Goal: Communication & Community: Answer question/provide support

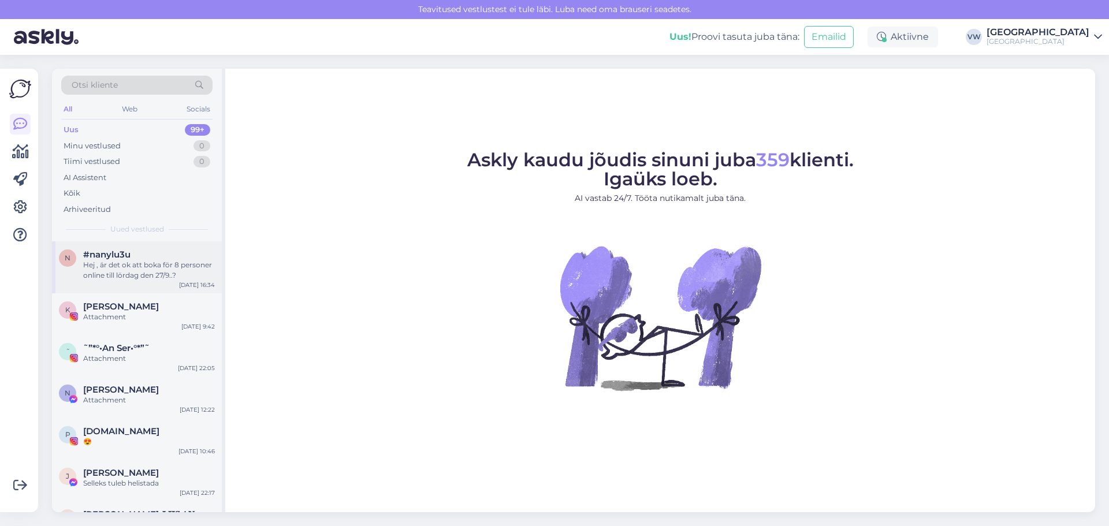
click at [153, 276] on div "Hej , är det ok att boka för 8 personer online till lördag den 27/9..?" at bounding box center [149, 270] width 132 height 21
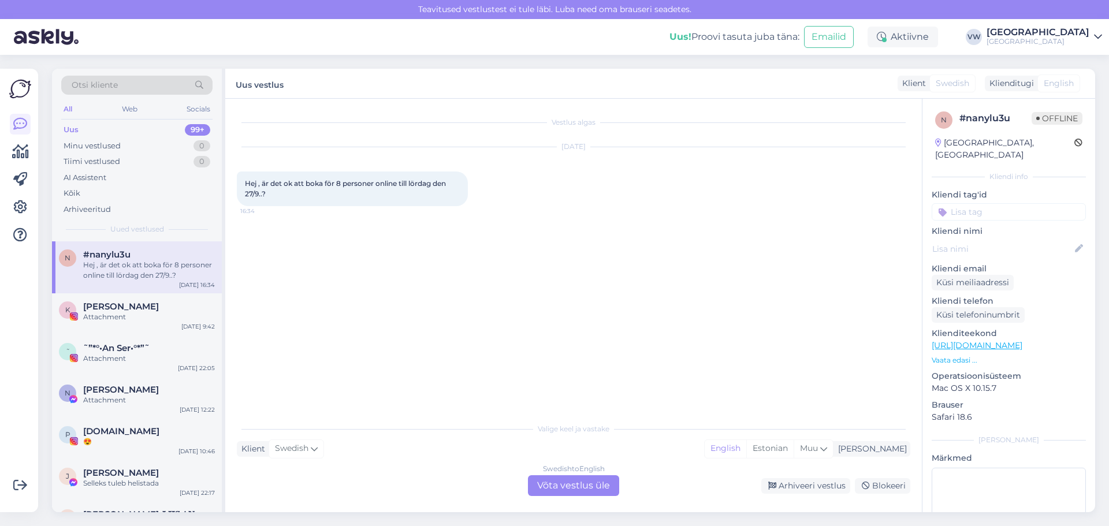
click at [307, 192] on div "Hej , är det ok att boka för 8 personer online till lördag den 27/9..? 16:34" at bounding box center [352, 188] width 231 height 35
click at [600, 486] on div "Swedish to English Võta vestlus üle" at bounding box center [573, 485] width 91 height 21
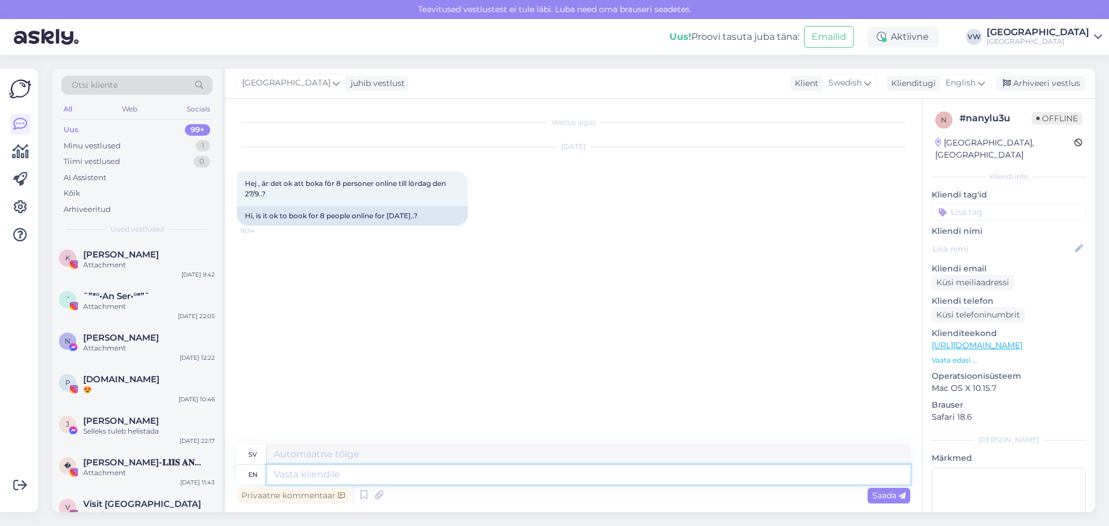
click at [425, 472] on textarea at bounding box center [588, 475] width 643 height 20
type textarea "Hello"
type textarea "Hej"
type textarea "Hello!"
type textarea "Hej!"
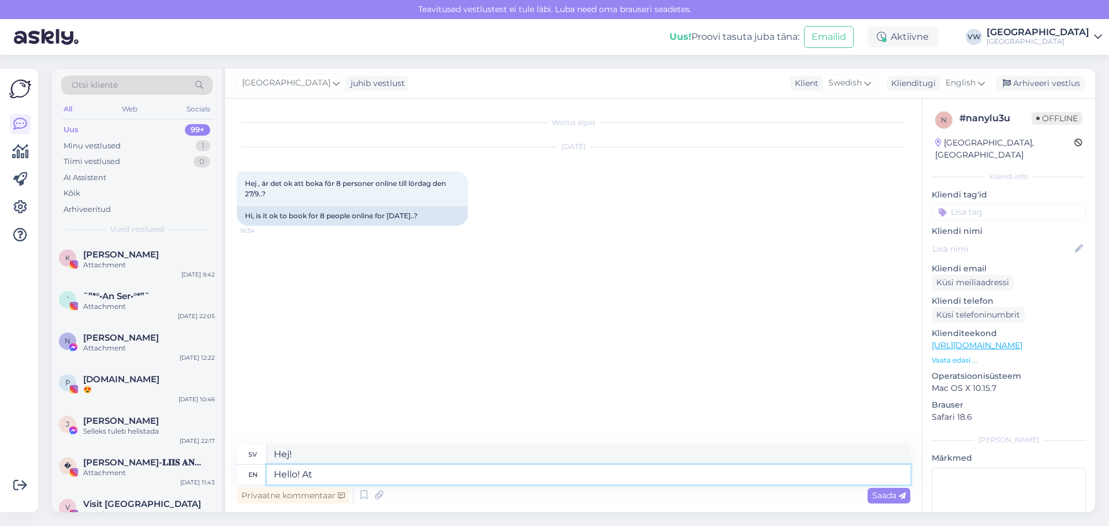
type textarea "Hello! At"
type textarea "Hej! På"
type textarea "Hello! At what"
type textarea "Hallå! Vid vilken tidpunkt"
type textarea "Hello! At what time"
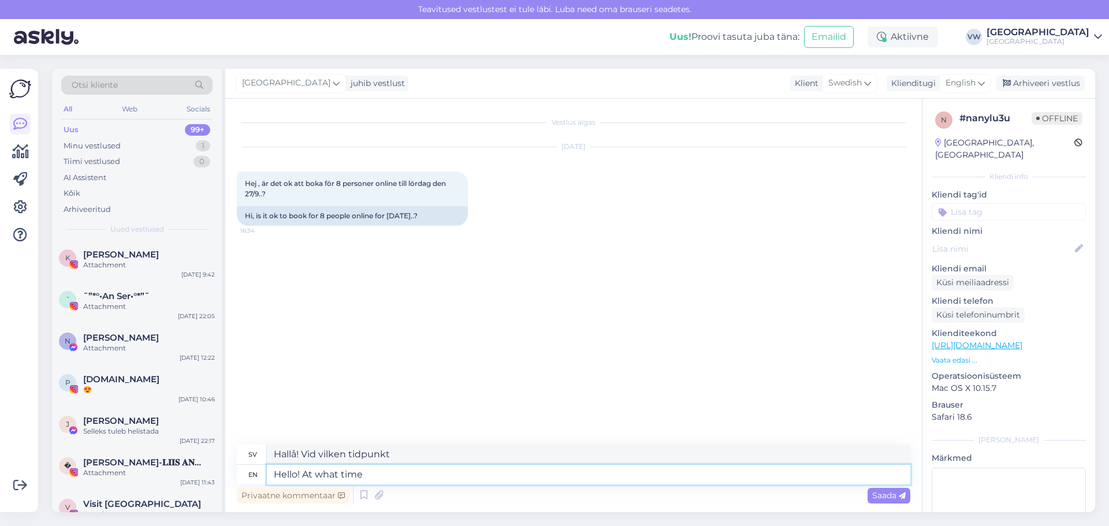
type textarea "Hallå! Vilken tid?"
type textarea "Hello! At what time would"
type textarea "Hallå! Vilken tid skulle"
type textarea "Hello! At what time would you"
type textarea "Hallå! Vilken tid skulle du"
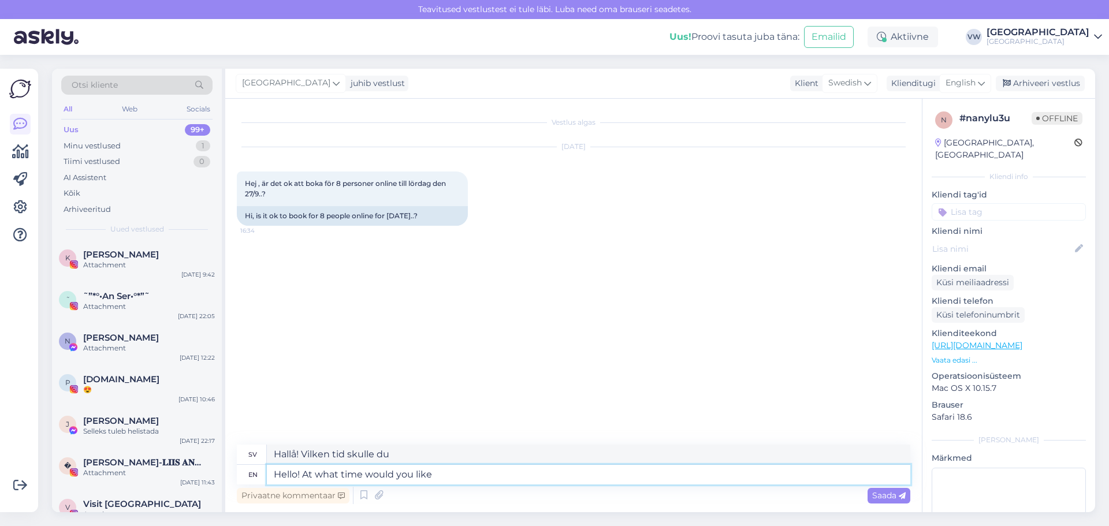
type textarea "Hello! At what time would you like t"
type textarea "Hej! Vilken tid vill du ha"
type textarea "Hello! At what time would you like to"
type textarea "Hej! Vilken tid vill du"
type textarea "Hello! At what time would you like to have t"
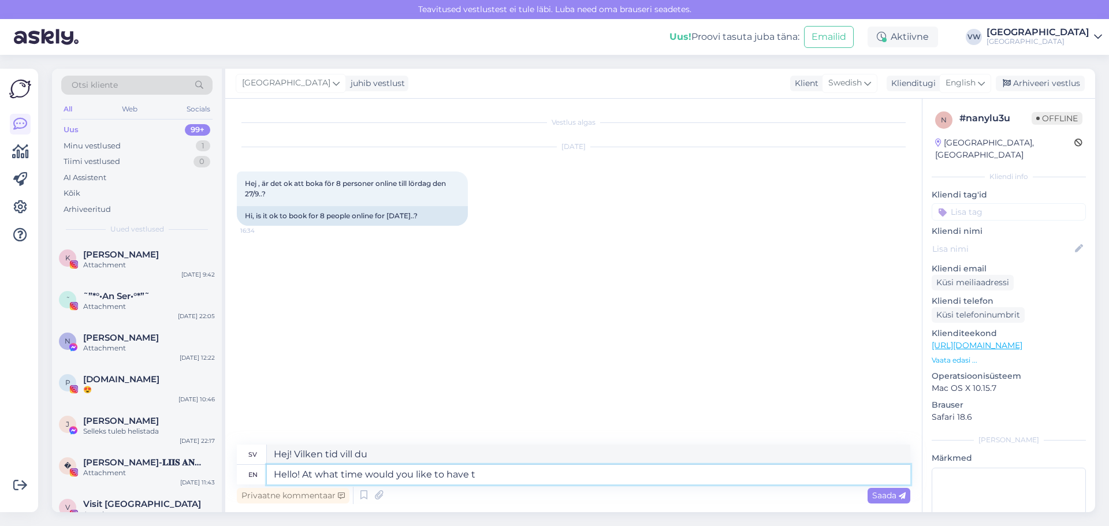
type textarea "Hej! Vilken tid vill du ha"
type textarea "Hello! At what time would you like to have the reservation?"
type textarea "Hallå! När vill du ha bokningen?"
type textarea "Hello! At what time would you like to have the reservation?"
click at [883, 497] on span "Saada" at bounding box center [888, 495] width 33 height 10
